Goal: Information Seeking & Learning: Learn about a topic

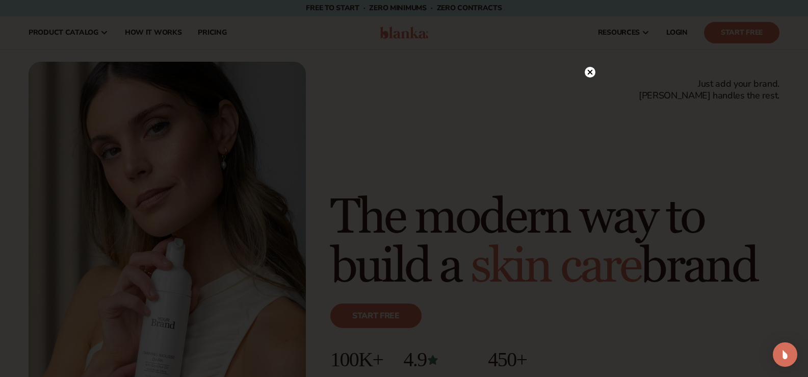
click at [592, 72] on circle at bounding box center [590, 72] width 11 height 11
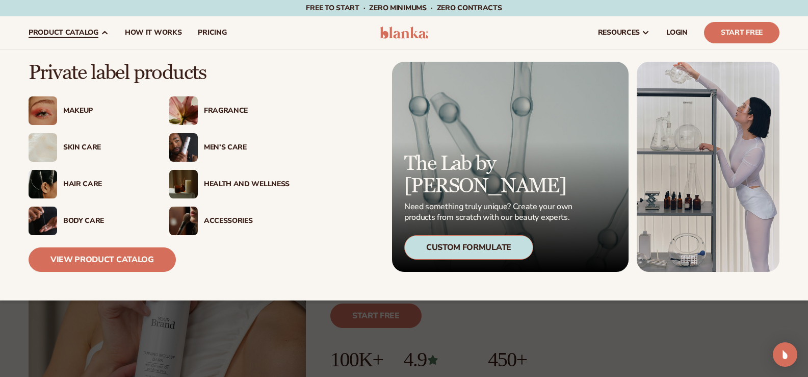
click at [82, 143] on div "Skin Care" at bounding box center [106, 147] width 86 height 9
click at [81, 149] on div "Skin Care" at bounding box center [106, 147] width 86 height 9
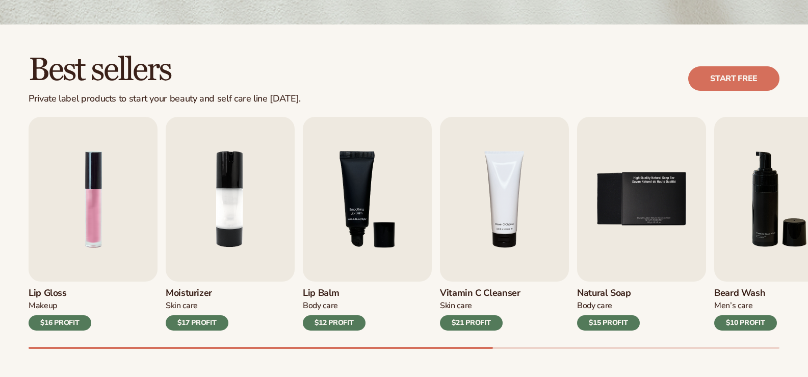
scroll to position [276, 0]
